Goal: Feedback & Contribution: Leave review/rating

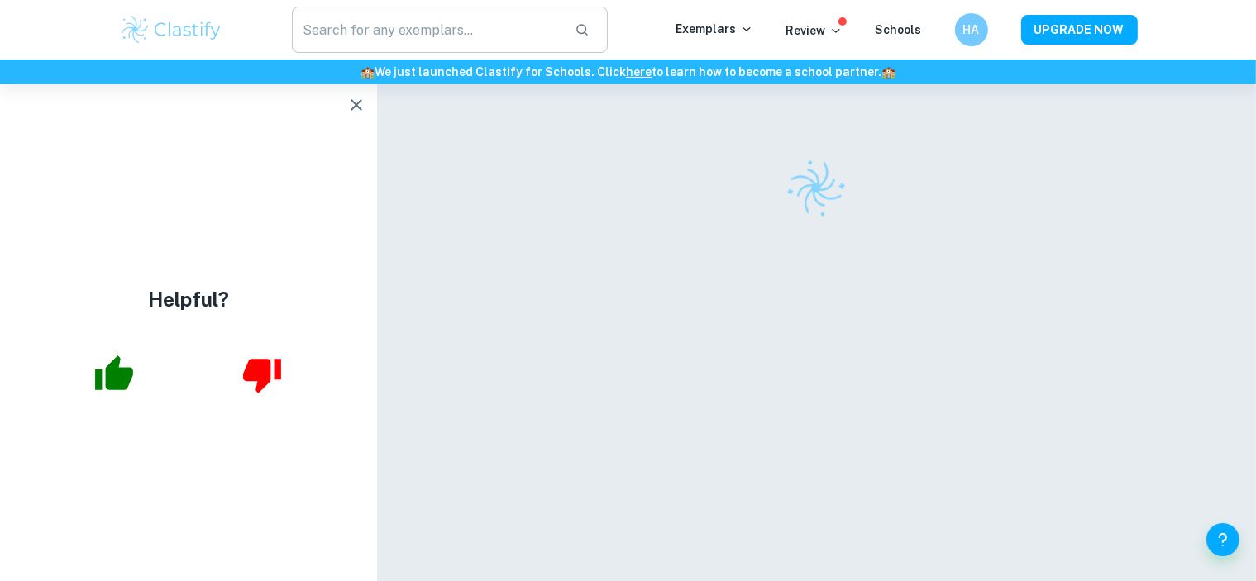
click at [359, 105] on icon "button" at bounding box center [356, 105] width 20 height 20
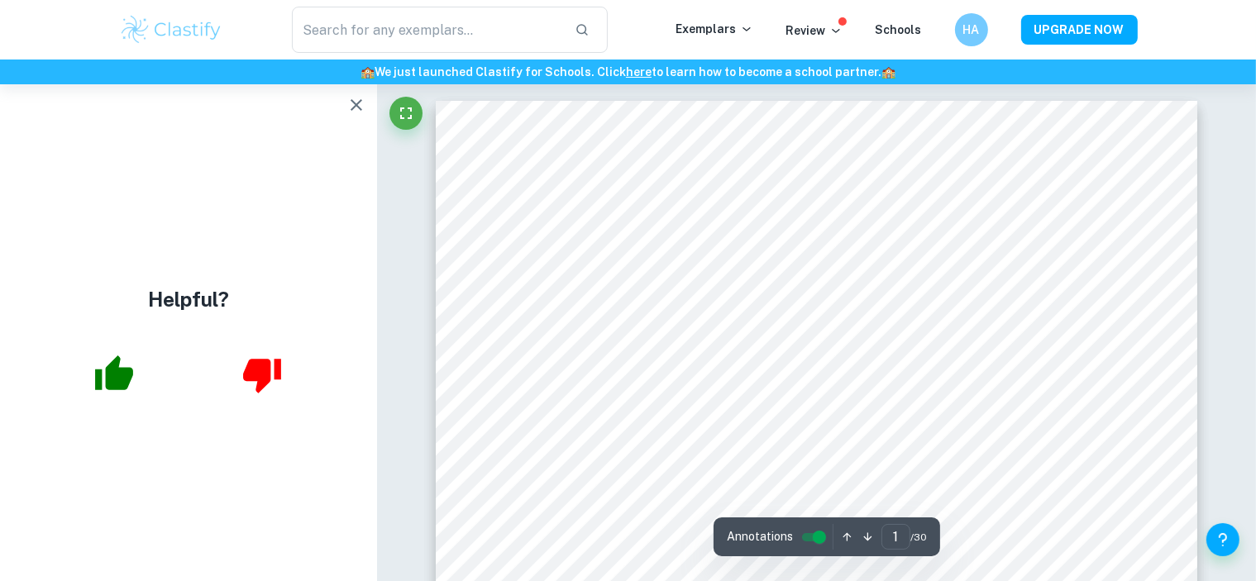
click at [357, 111] on icon "button" at bounding box center [356, 105] width 20 height 20
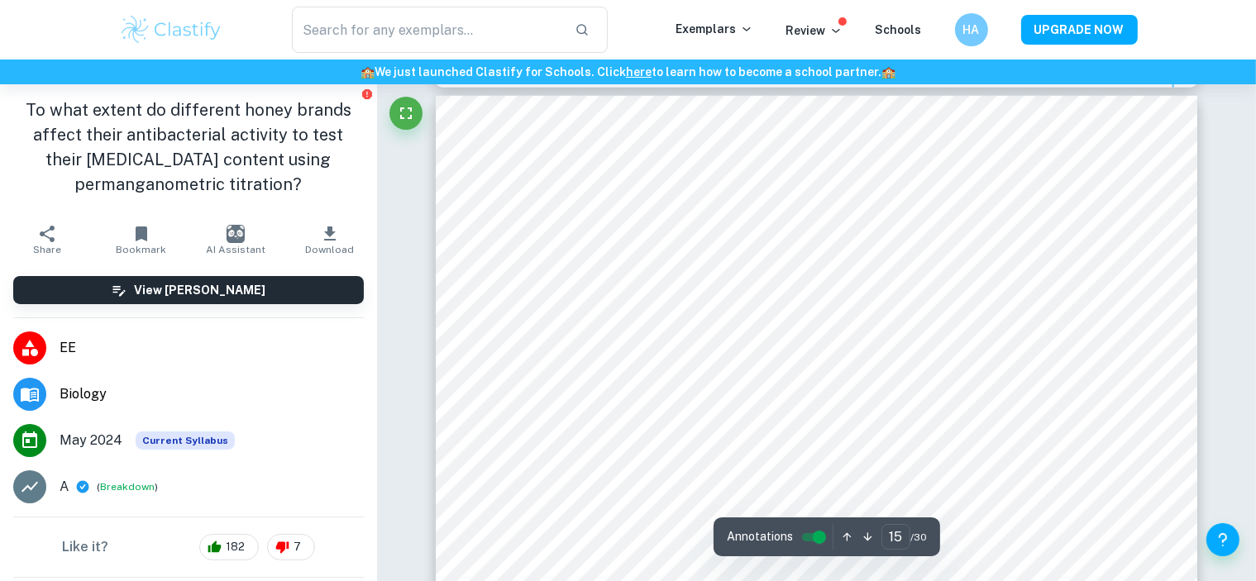
scroll to position [14408, 0]
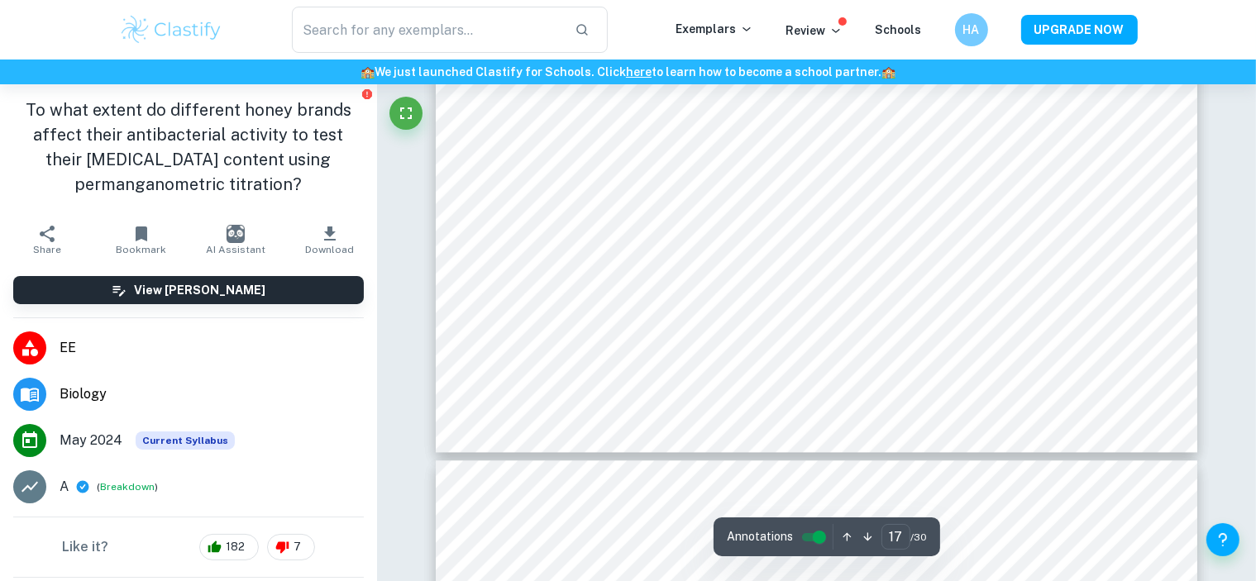
type input "18"
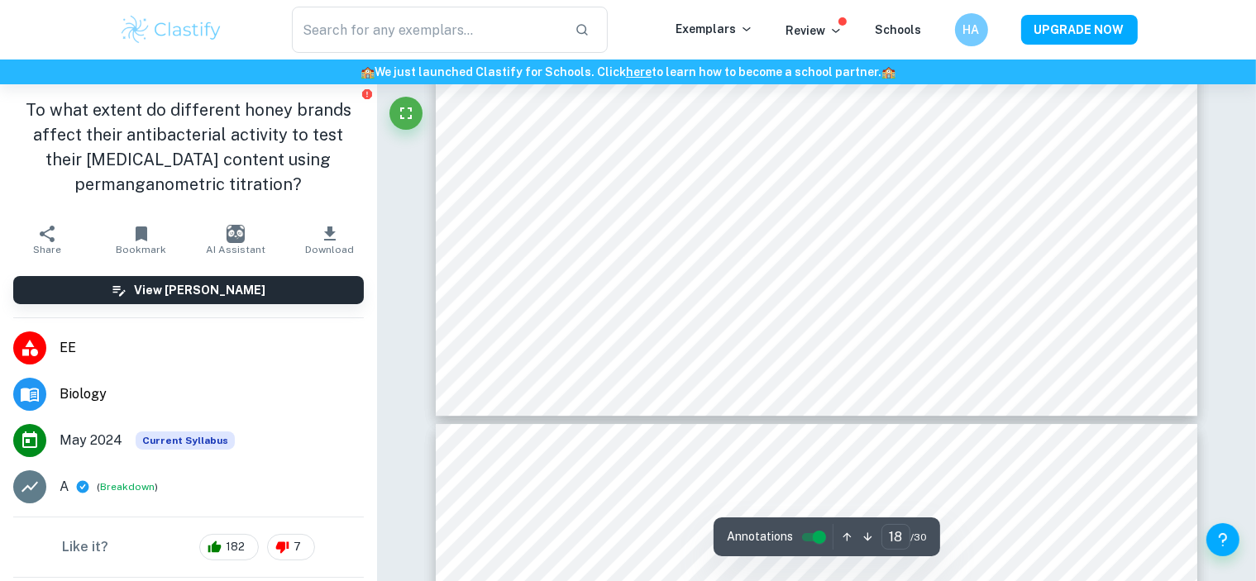
scroll to position [18057, 0]
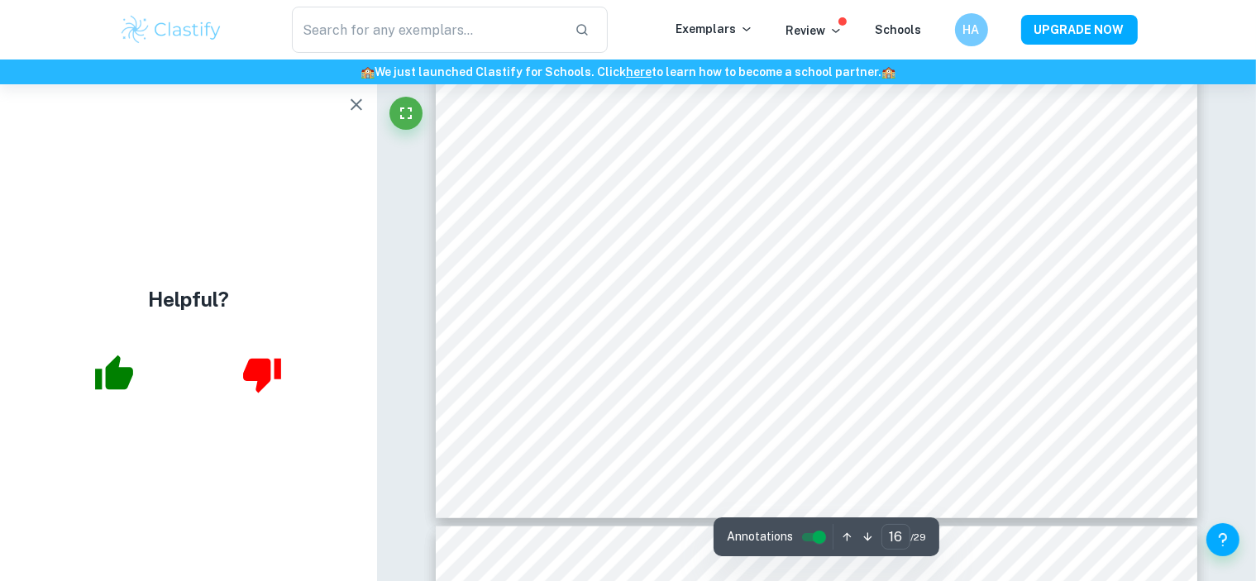
scroll to position [14969, 0]
type input "17"
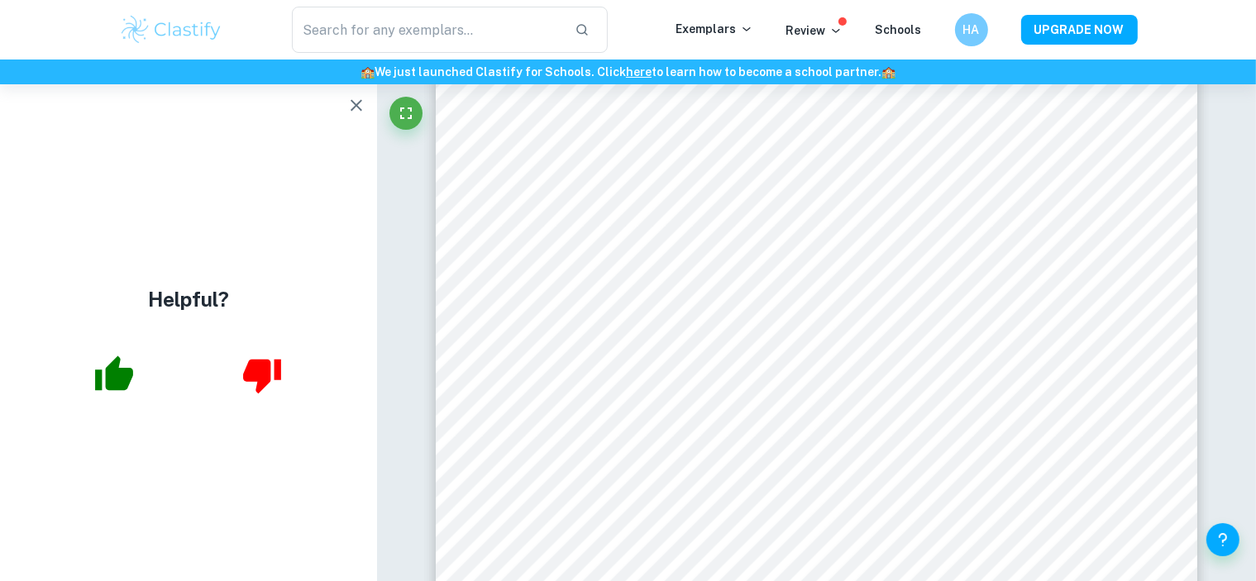
scroll to position [16342, 0]
